Goal: Download file/media

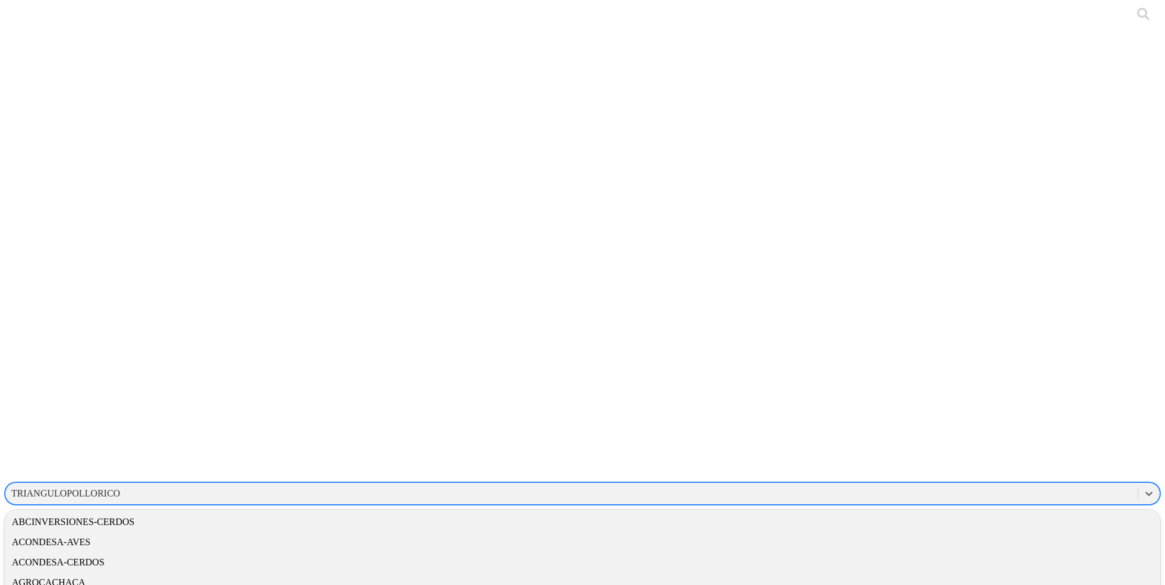
click at [120, 488] on div "TRIANGULOPOLLORICO" at bounding box center [65, 493] width 109 height 11
type input "acond"
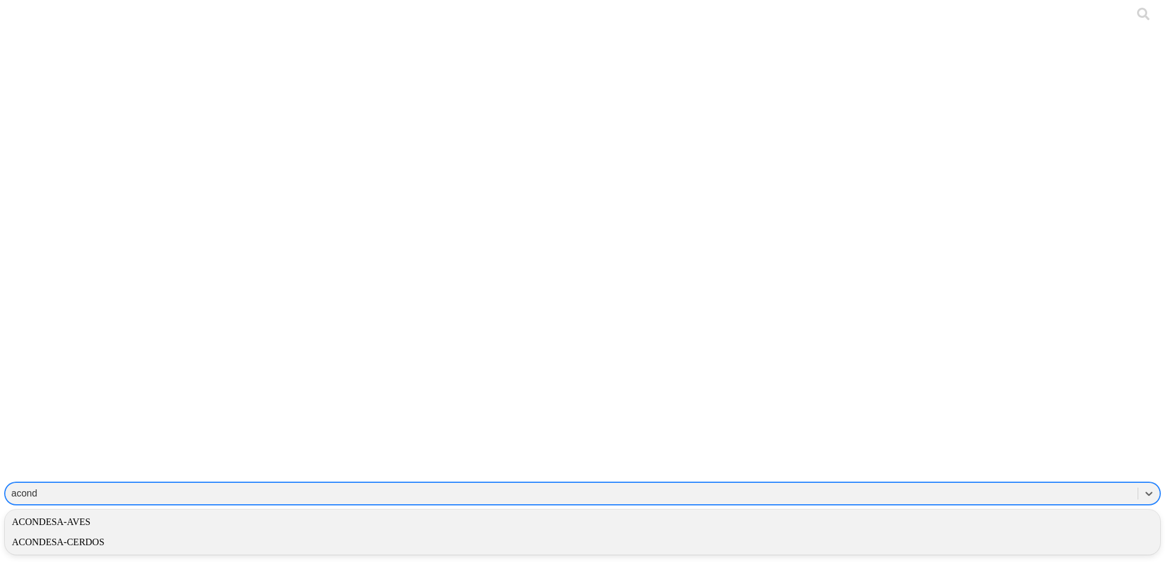
click at [1000, 512] on div "ACONDESA-AVES" at bounding box center [582, 522] width 1155 height 20
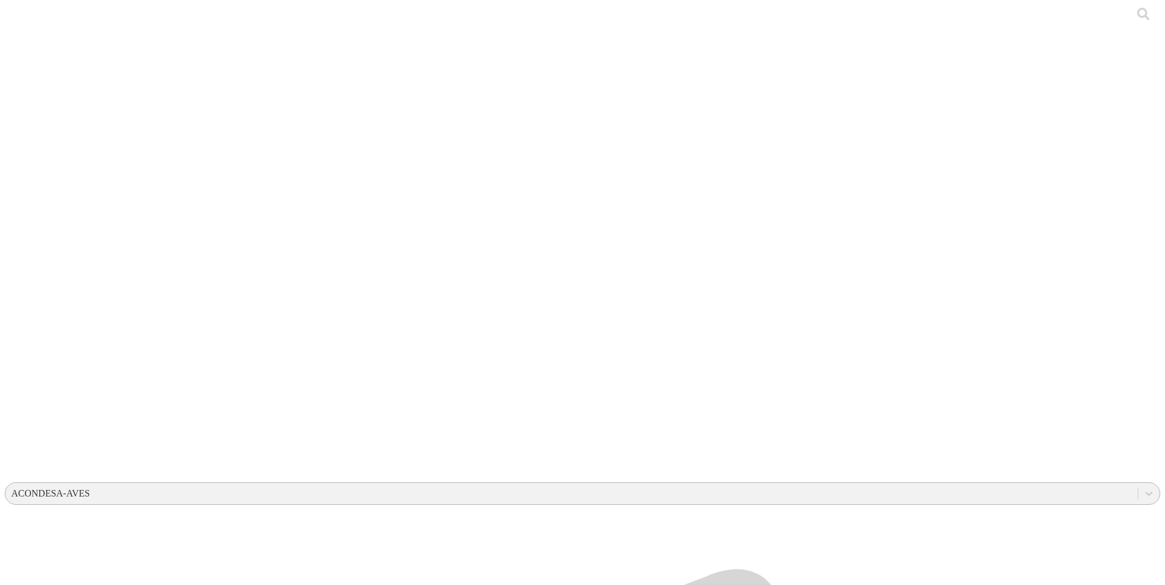
click at [90, 488] on div "ACONDESA-AVES" at bounding box center [50, 493] width 78 height 11
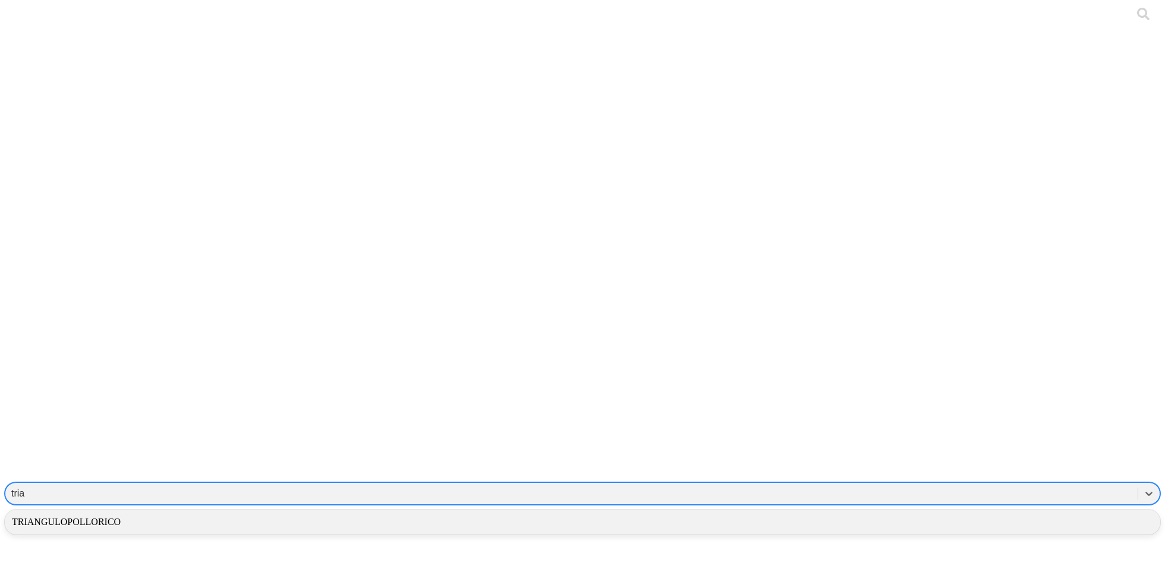
type input "trian"
click at [975, 512] on div "TRIANGULOPOLLORICO" at bounding box center [582, 522] width 1155 height 20
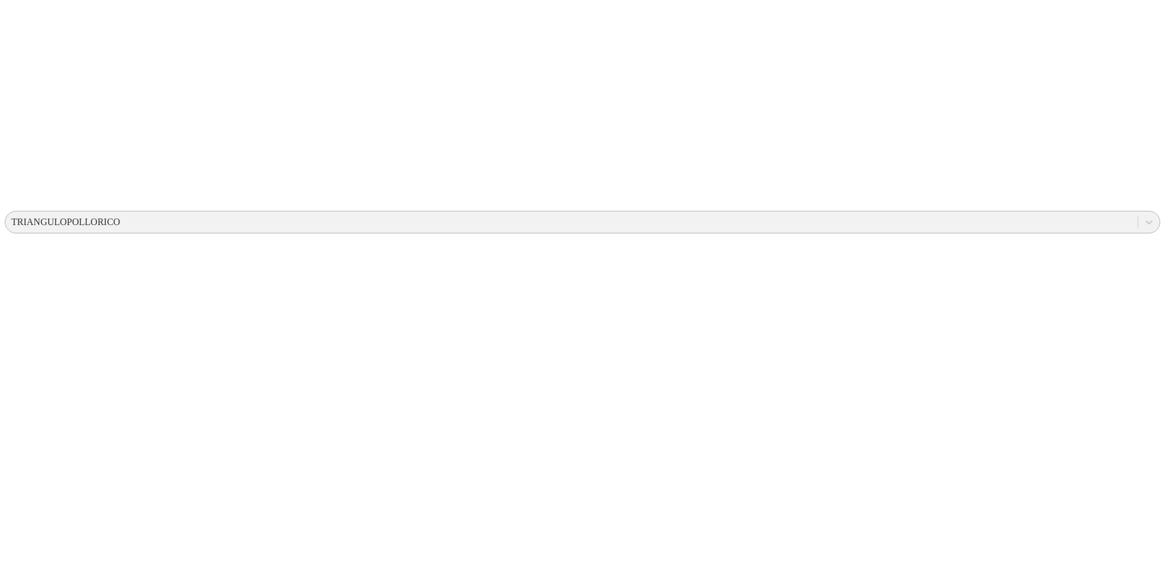
scroll to position [308, 0]
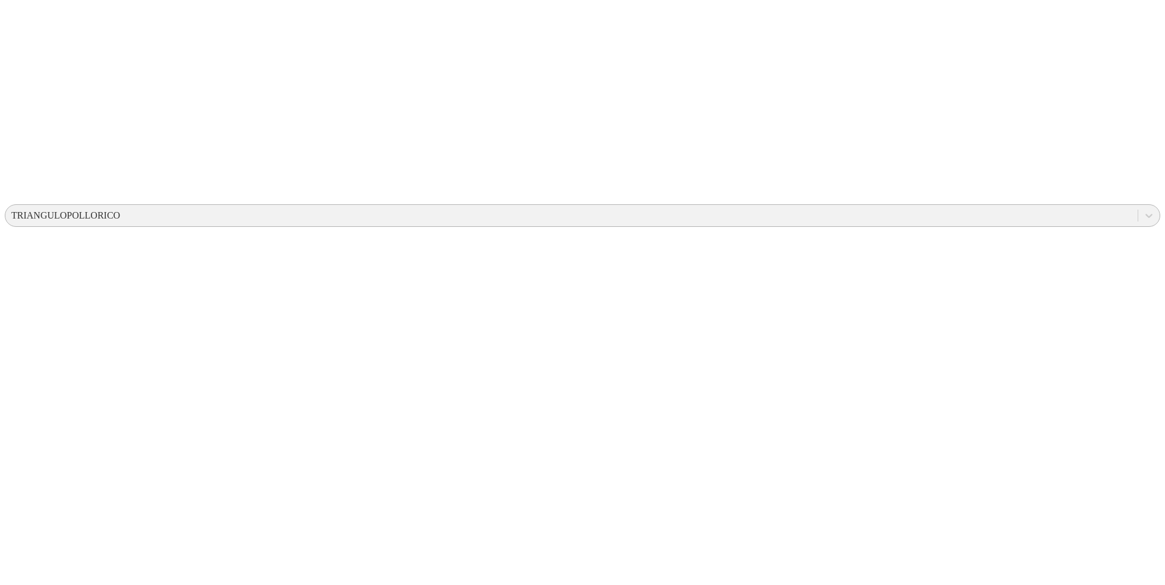
scroll to position [0, 0]
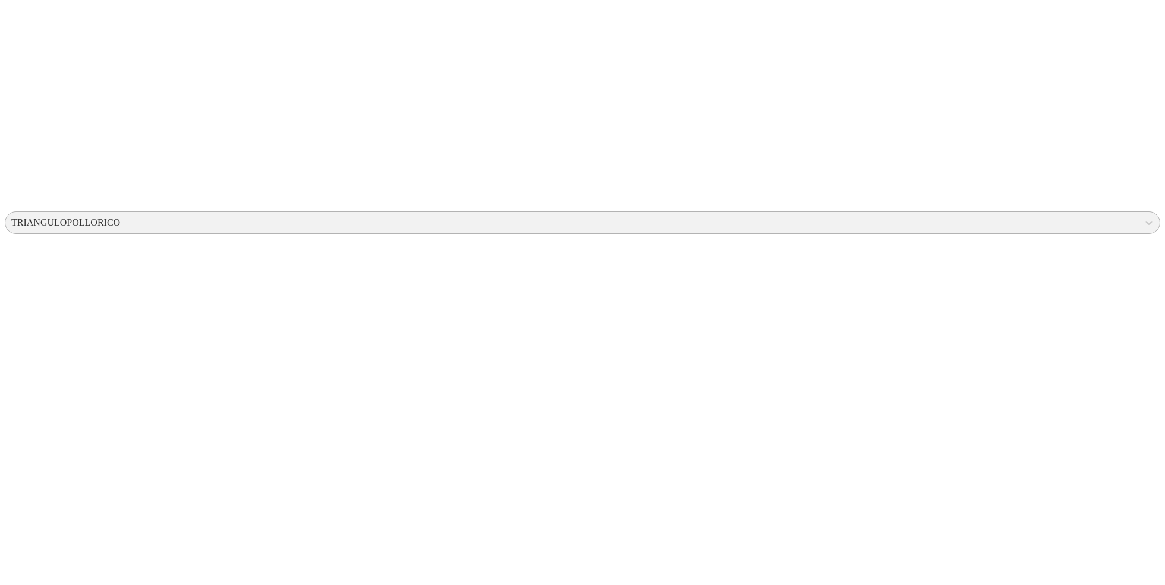
scroll to position [308, 0]
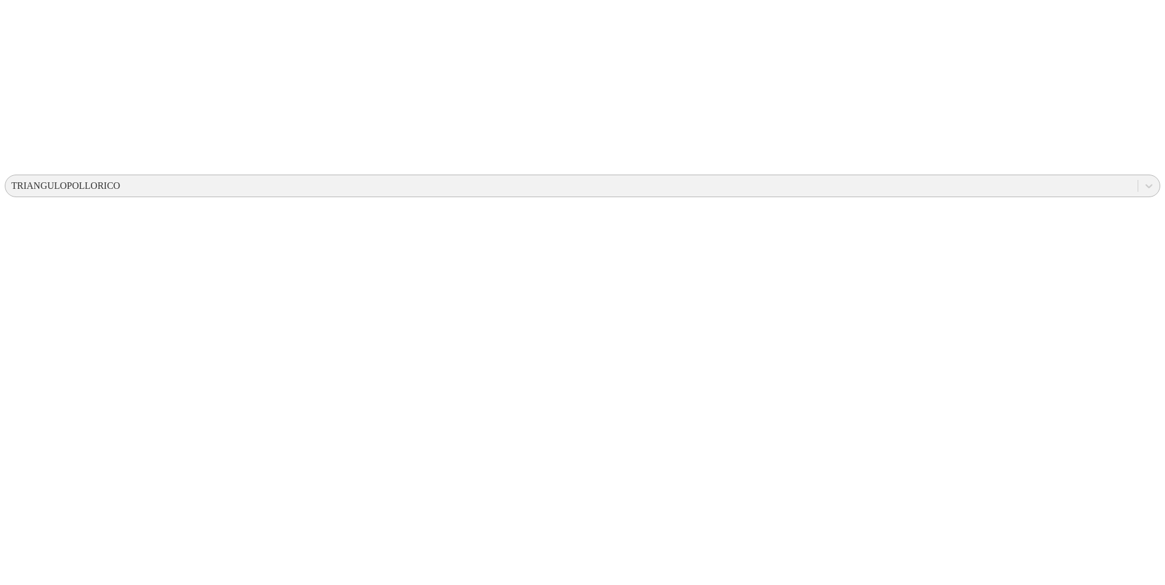
drag, startPoint x: 666, startPoint y: 460, endPoint x: 570, endPoint y: 175, distance: 300.3
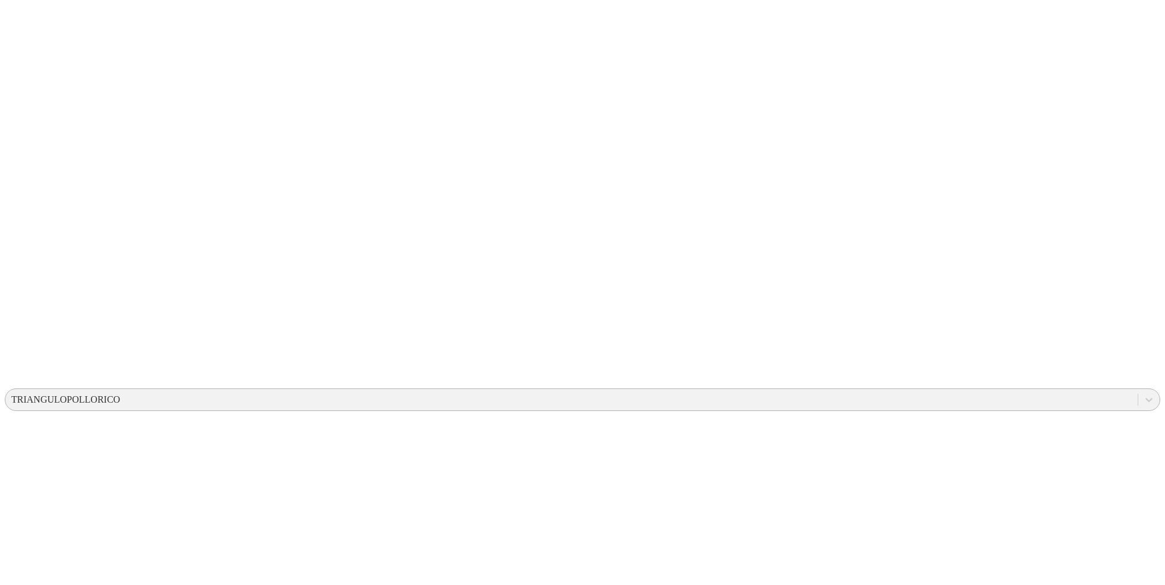
scroll to position [82, 0]
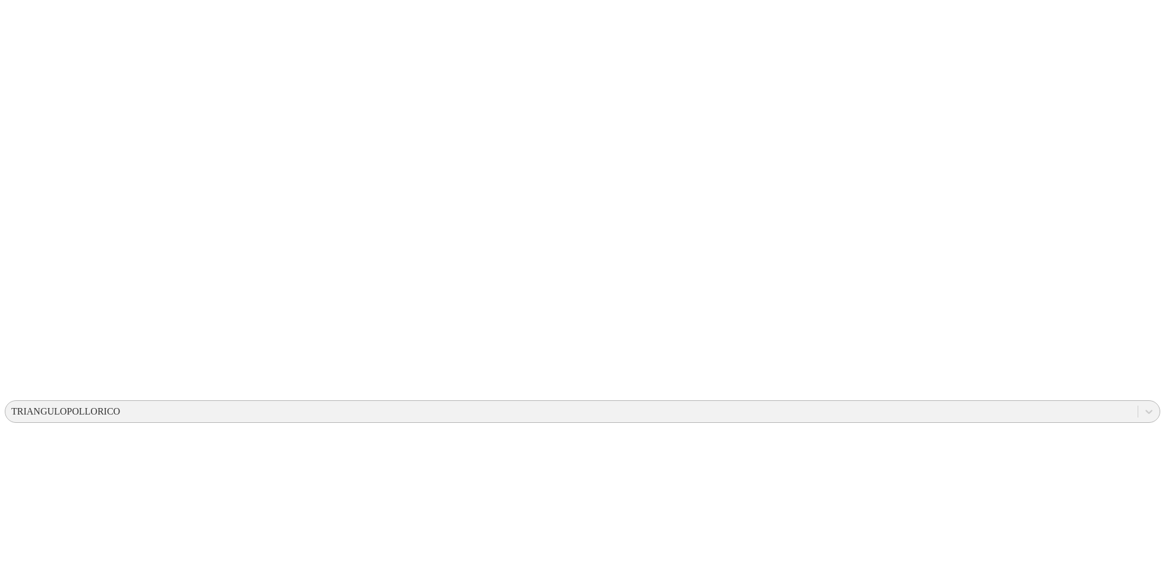
drag, startPoint x: 591, startPoint y: 62, endPoint x: 626, endPoint y: 473, distance: 412.1
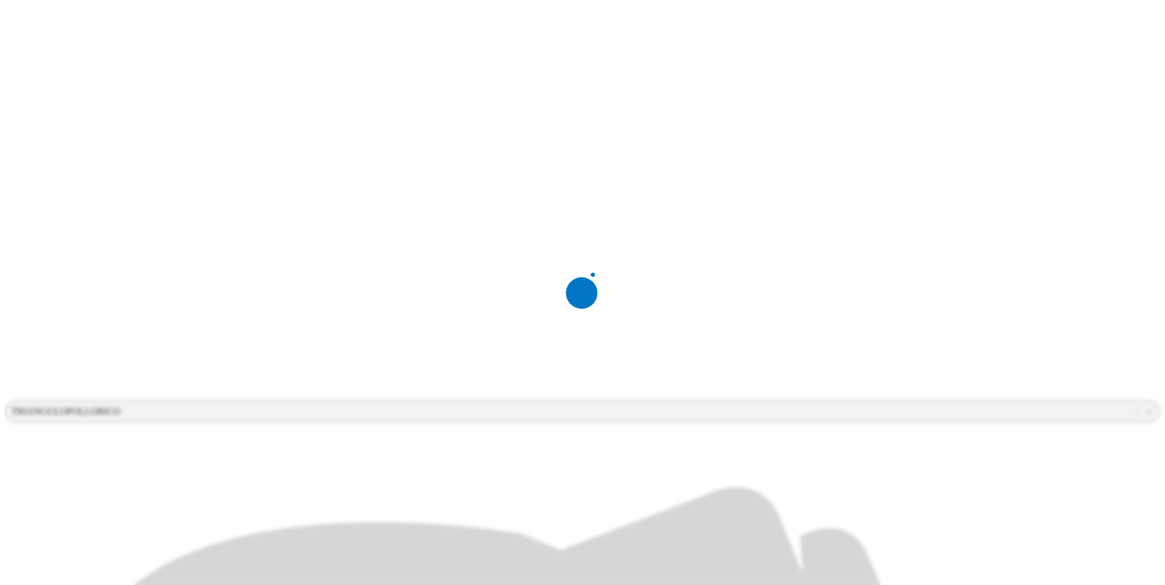
scroll to position [0, 0]
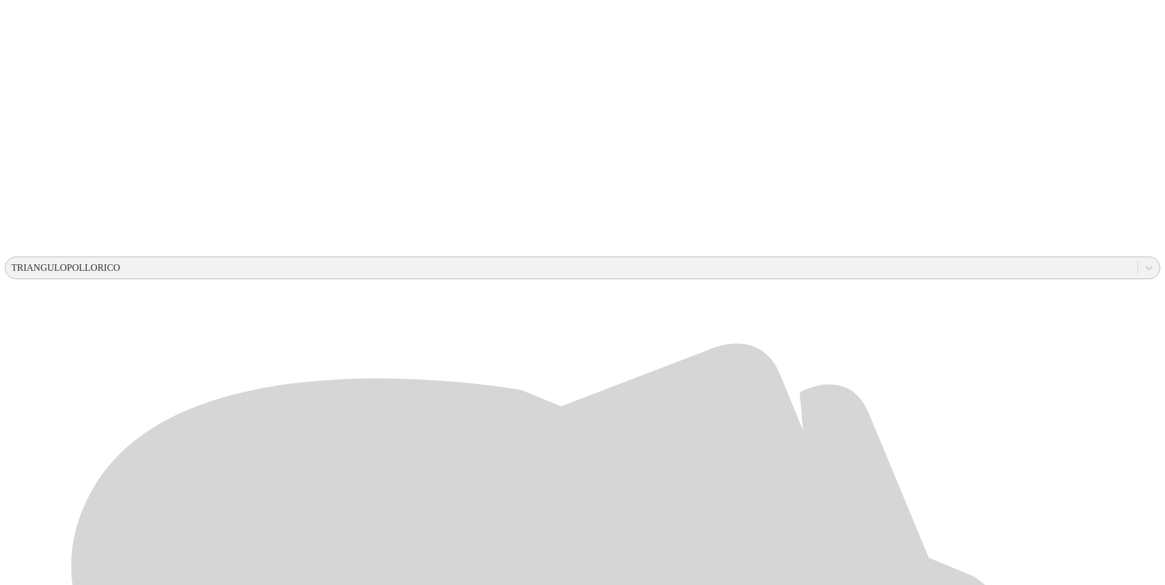
drag, startPoint x: 674, startPoint y: 574, endPoint x: 601, endPoint y: 282, distance: 300.8
drag, startPoint x: 672, startPoint y: 571, endPoint x: 576, endPoint y: 395, distance: 200.5
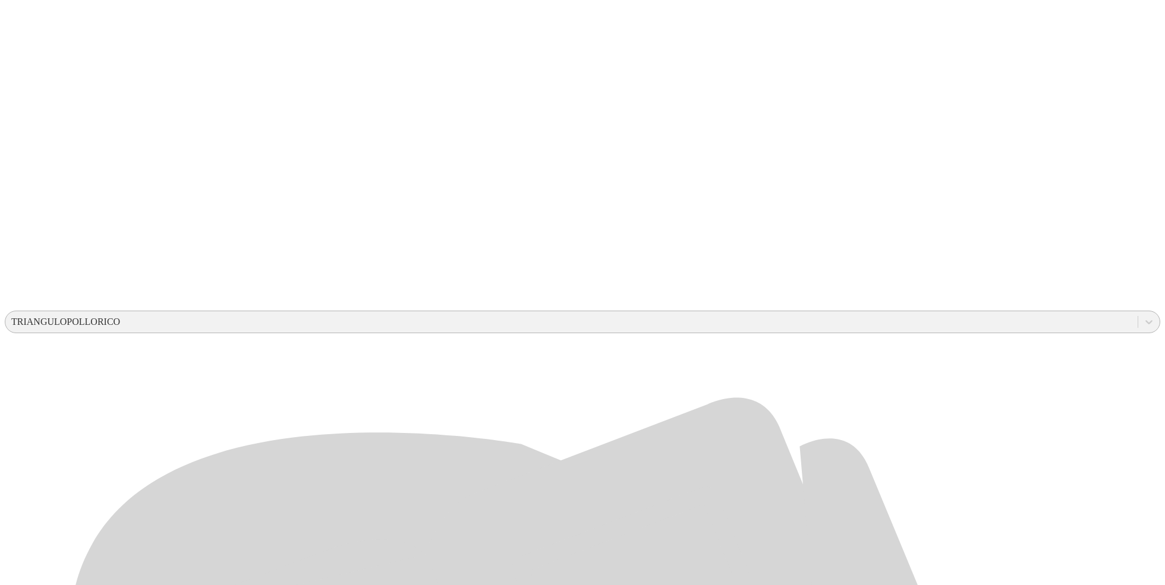
scroll to position [146, 0]
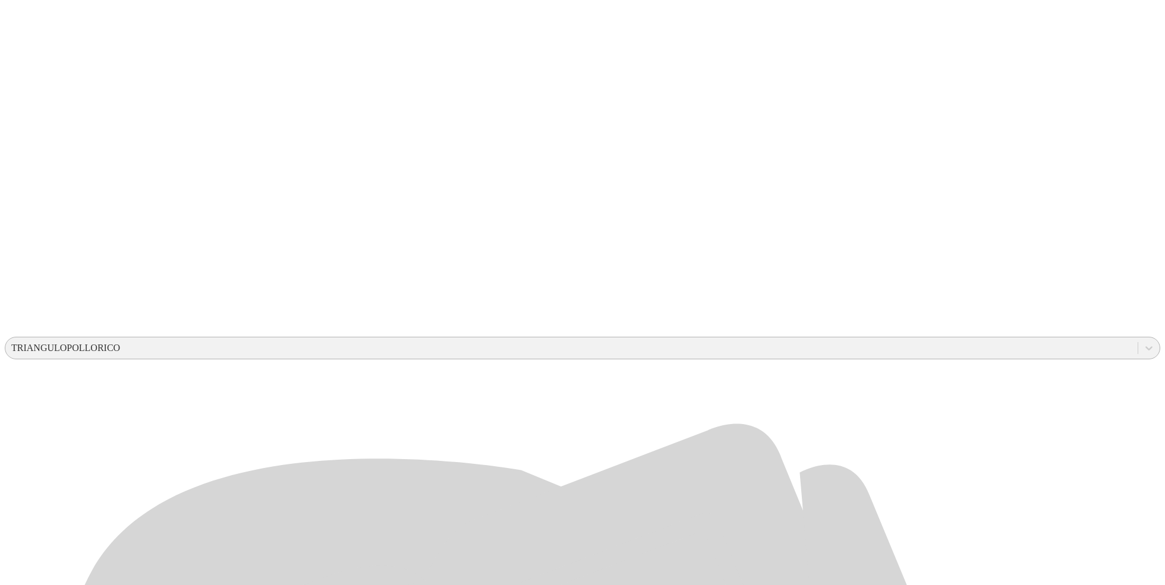
drag, startPoint x: 666, startPoint y: 453, endPoint x: 585, endPoint y: 31, distance: 430.0
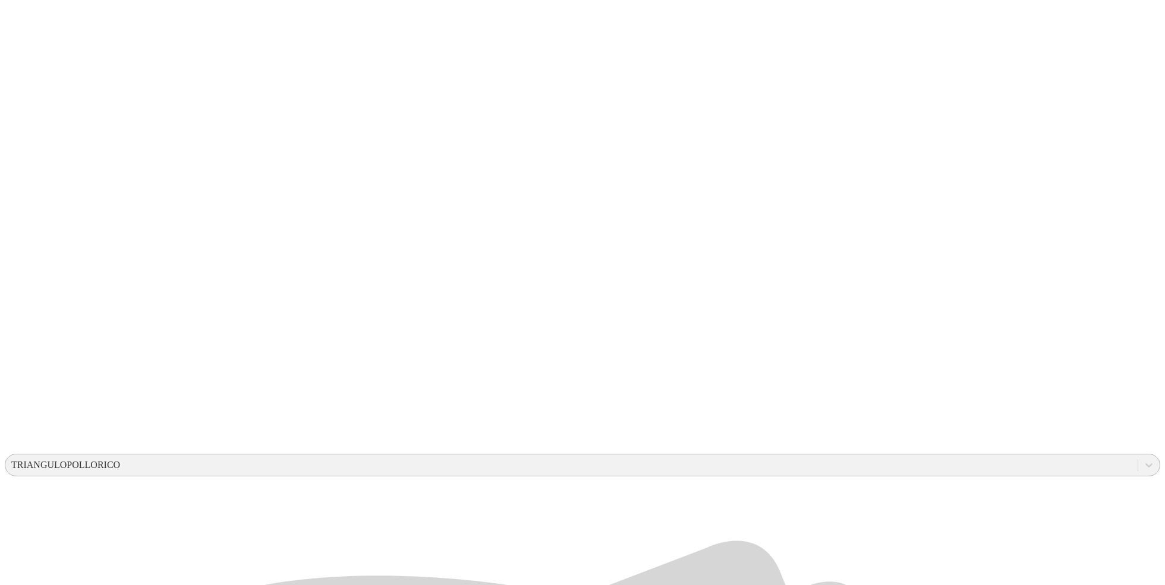
scroll to position [0, 0]
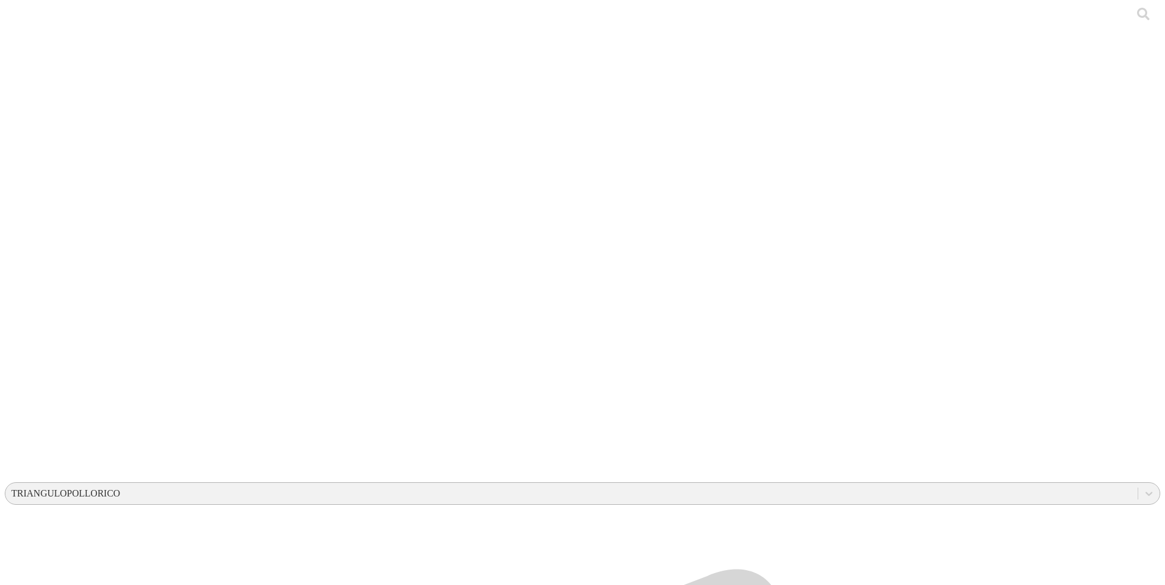
drag, startPoint x: 586, startPoint y: 171, endPoint x: 662, endPoint y: 482, distance: 320.4
drag, startPoint x: 667, startPoint y: 400, endPoint x: 588, endPoint y: 171, distance: 242.6
